Goal: Information Seeking & Learning: Compare options

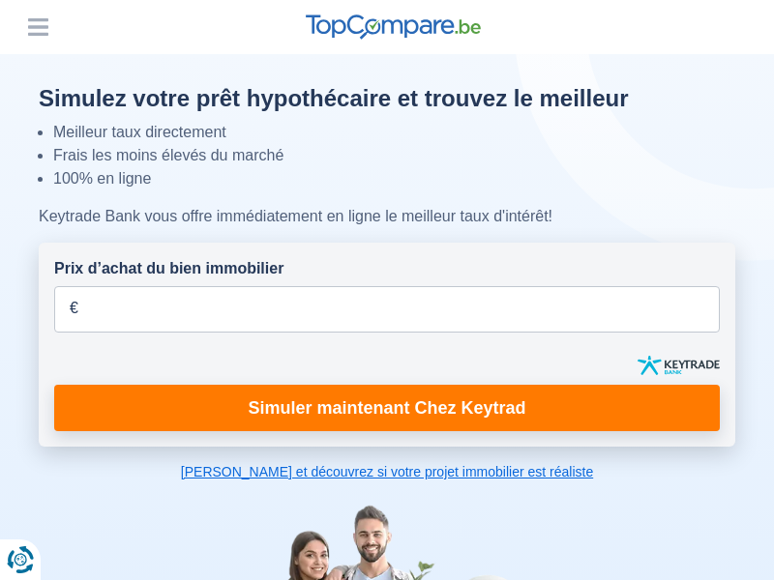
scroll to position [2860, 0]
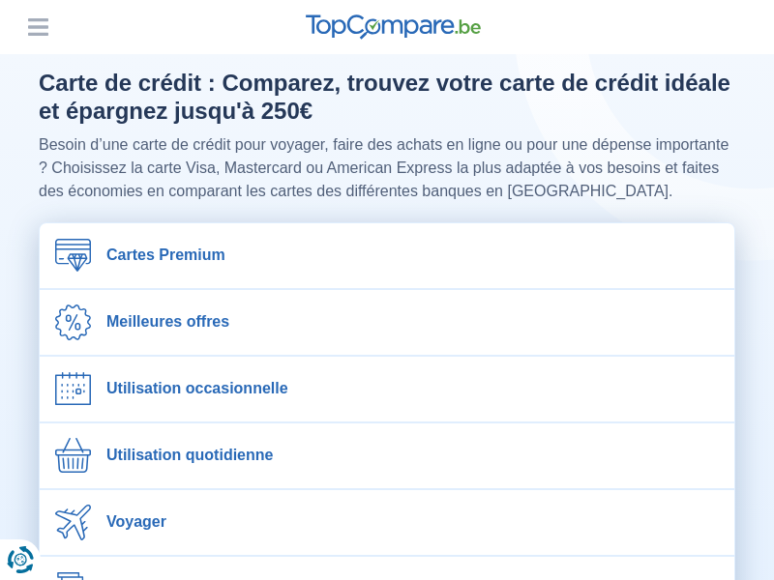
scroll to position [1858, 0]
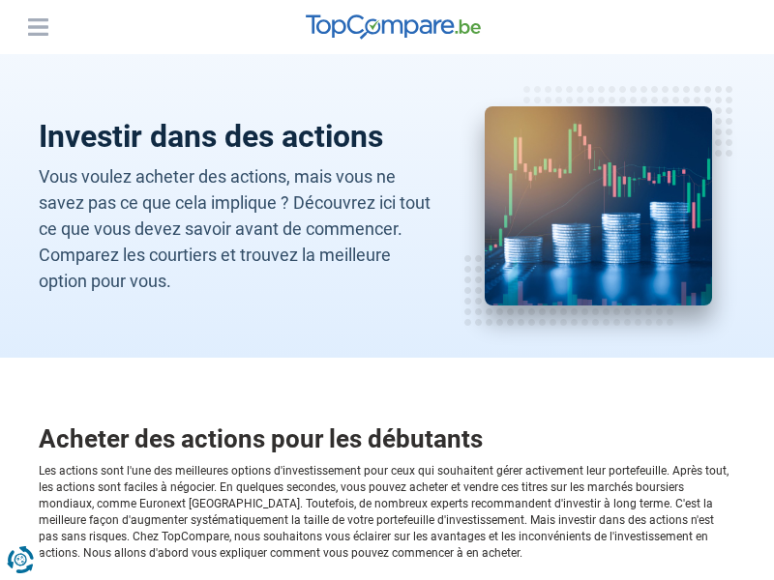
scroll to position [2034, 0]
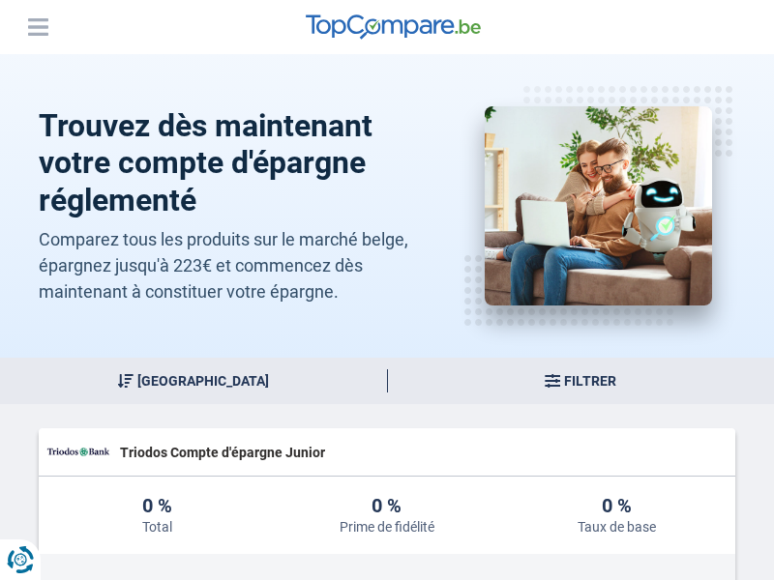
scroll to position [4943, 0]
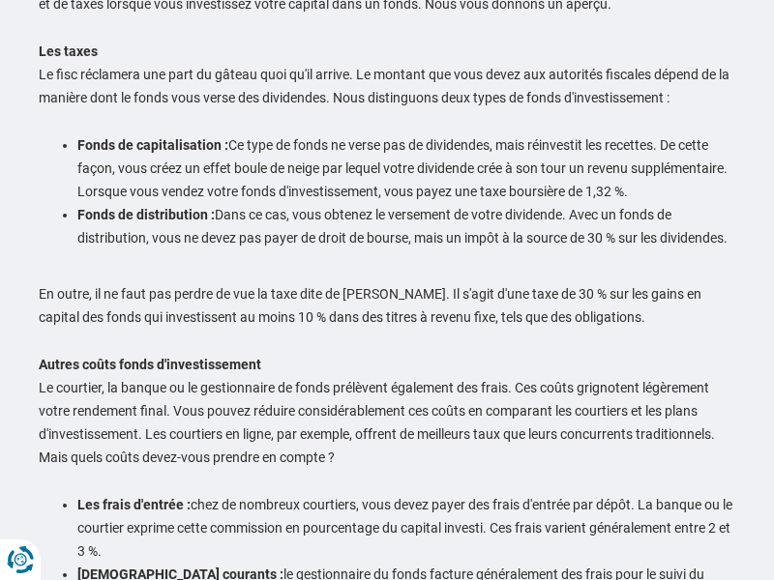
scroll to position [3680, 0]
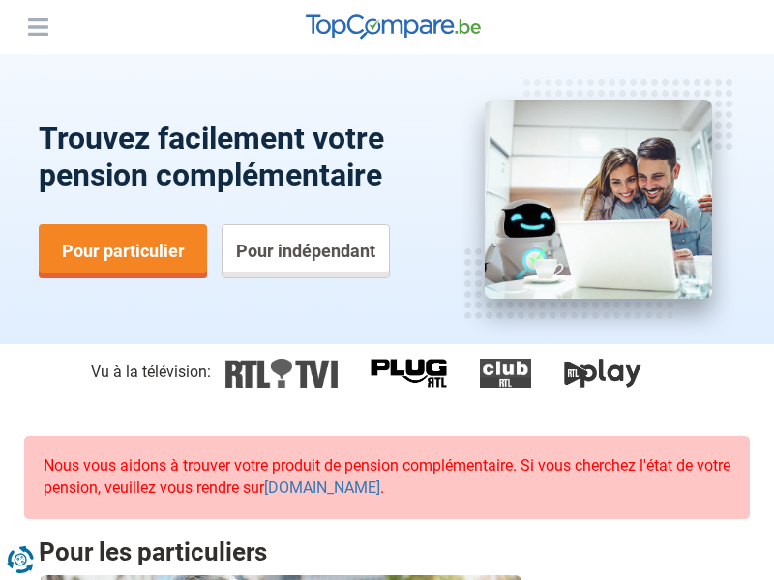
scroll to position [4950, 0]
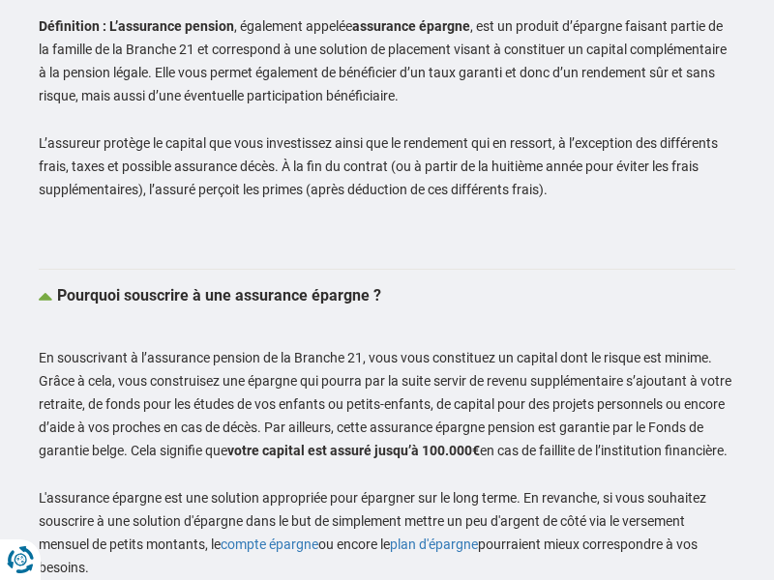
scroll to position [3404, 0]
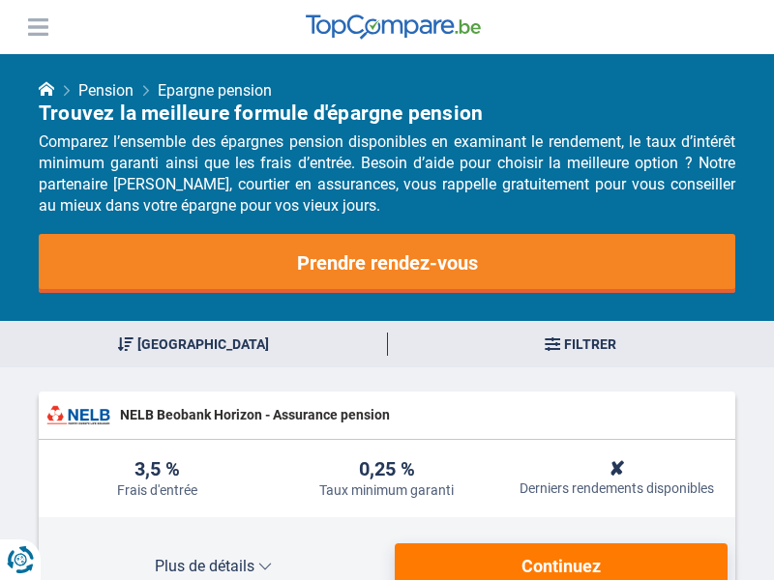
scroll to position [3380, 0]
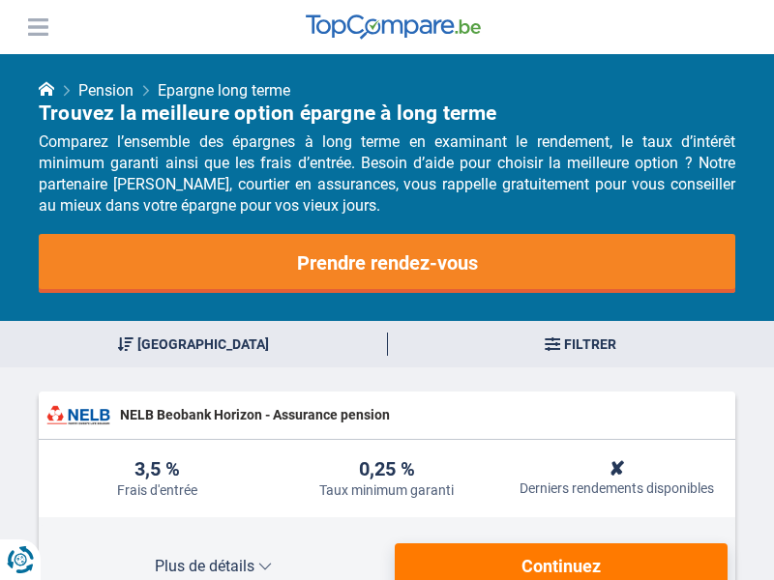
scroll to position [3380, 0]
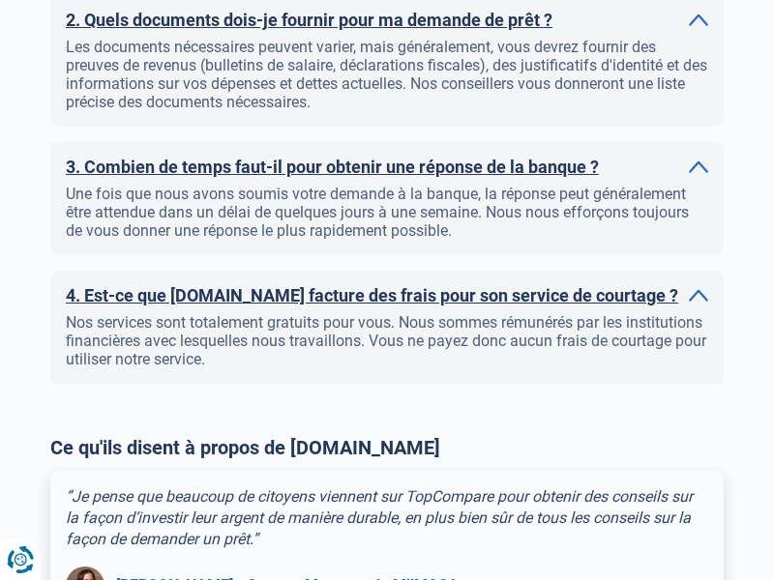
scroll to position [2047, 0]
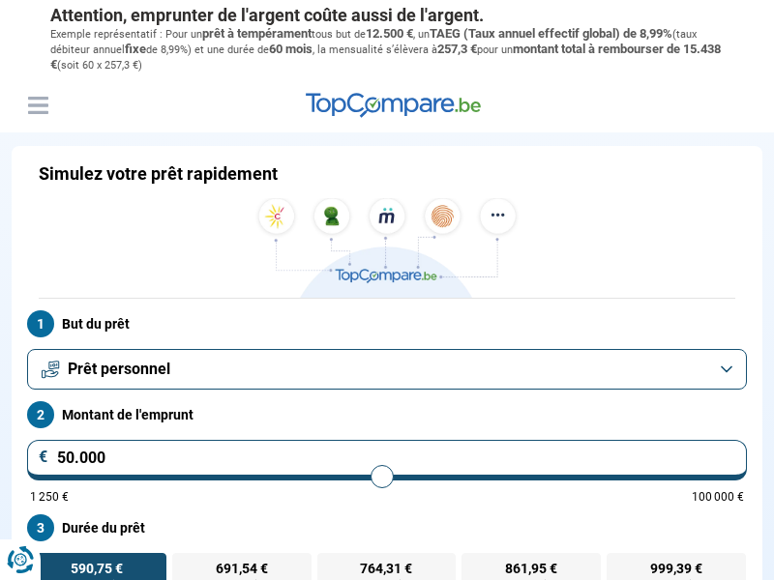
scroll to position [20, 0]
